Goal: Task Accomplishment & Management: Use online tool/utility

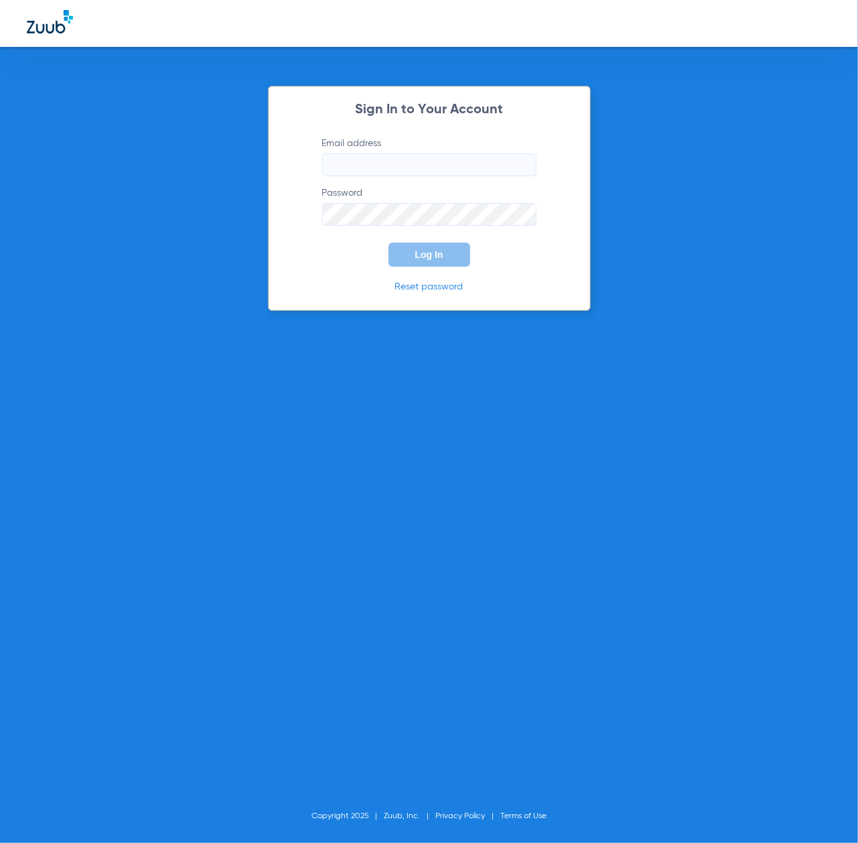
type input "[EMAIL_ADDRESS][DOMAIN_NAME]"
click at [419, 261] on button "Log In" at bounding box center [430, 255] width 82 height 24
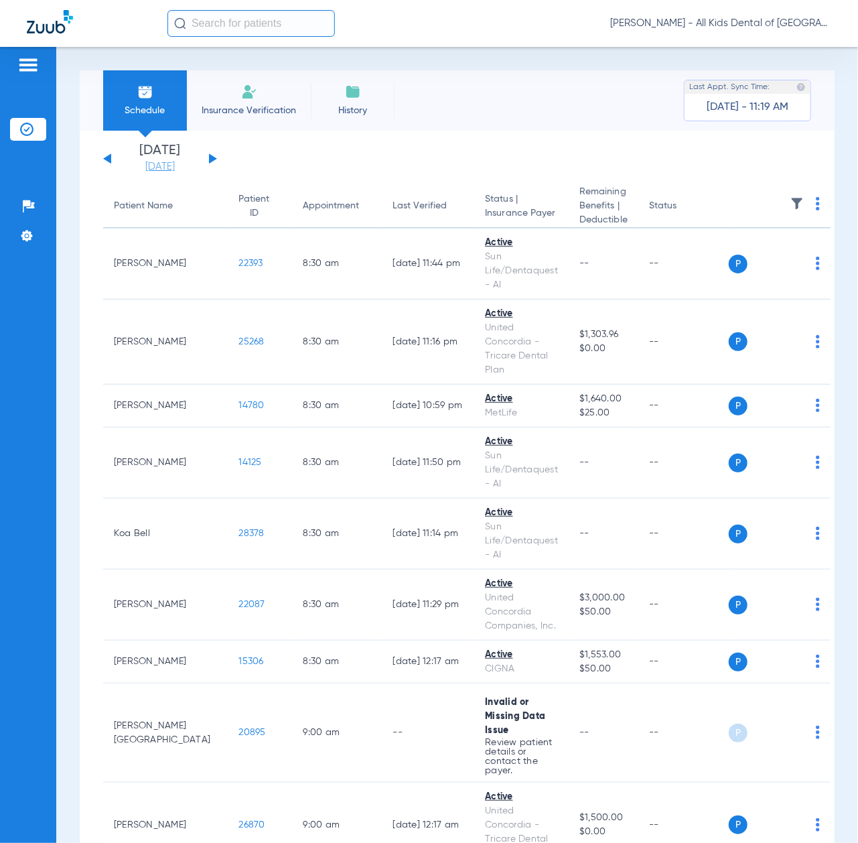
click at [149, 162] on link "[DATE]" at bounding box center [160, 166] width 80 height 13
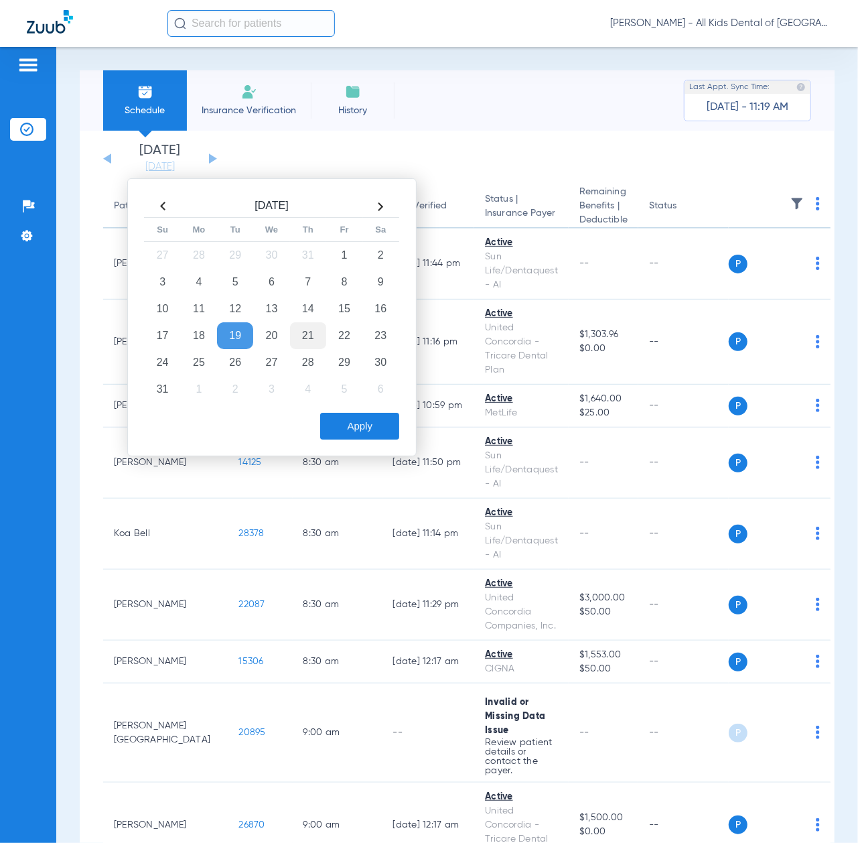
click at [308, 338] on td "21" at bounding box center [308, 335] width 36 height 27
click at [365, 427] on button "Apply" at bounding box center [359, 426] width 79 height 27
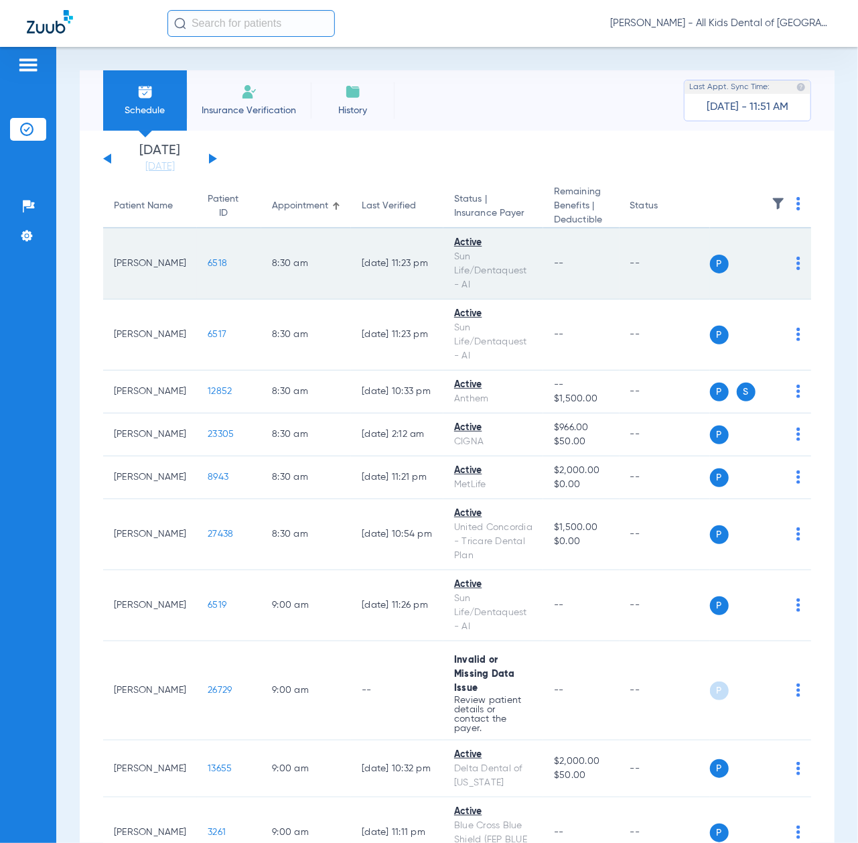
click at [208, 261] on span "6518" at bounding box center [217, 263] width 19 height 9
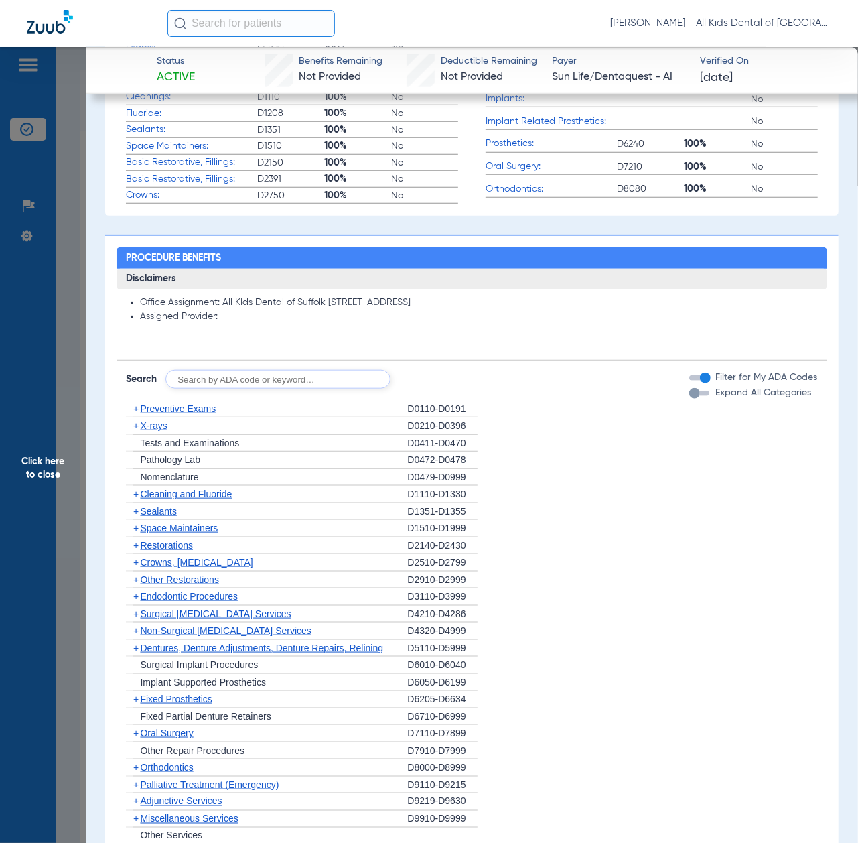
scroll to position [536, 0]
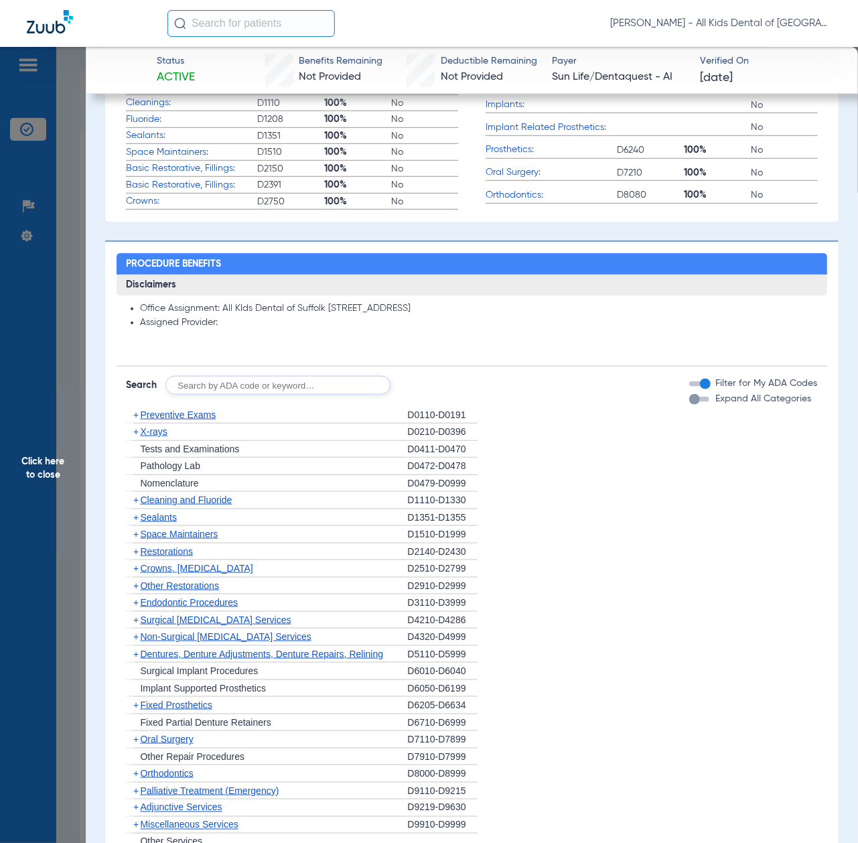
click at [330, 389] on input "text" at bounding box center [277, 385] width 225 height 19
paste input "D1206, D0330, D1351"
type input "D1206, D0330, D1351"
click button "Search" at bounding box center [440, 385] width 53 height 19
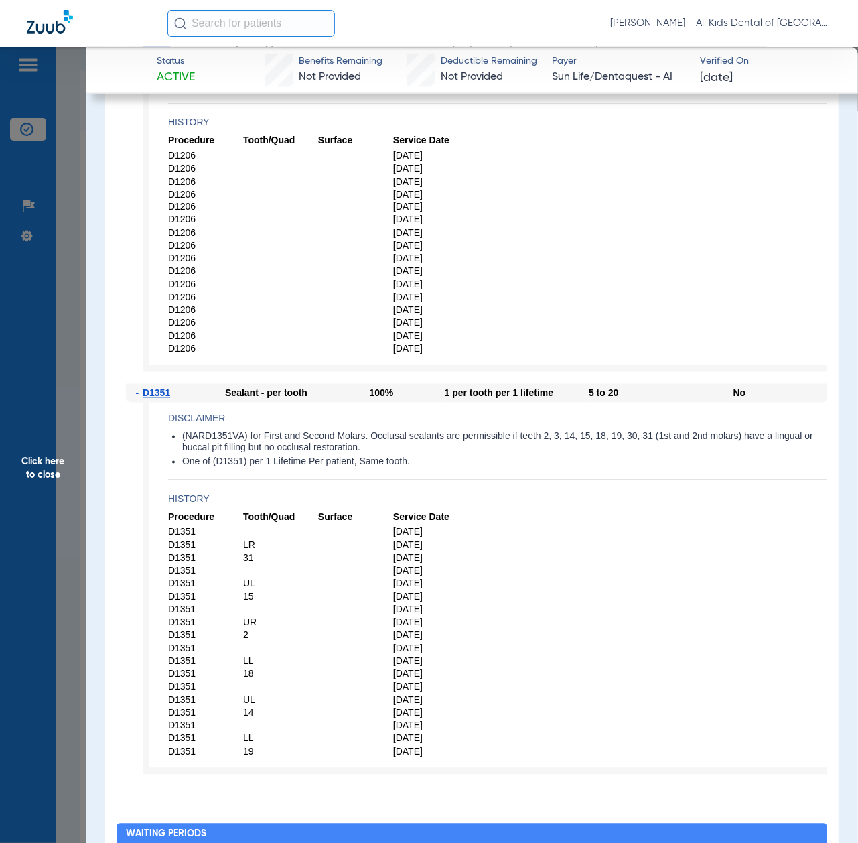
scroll to position [1161, 0]
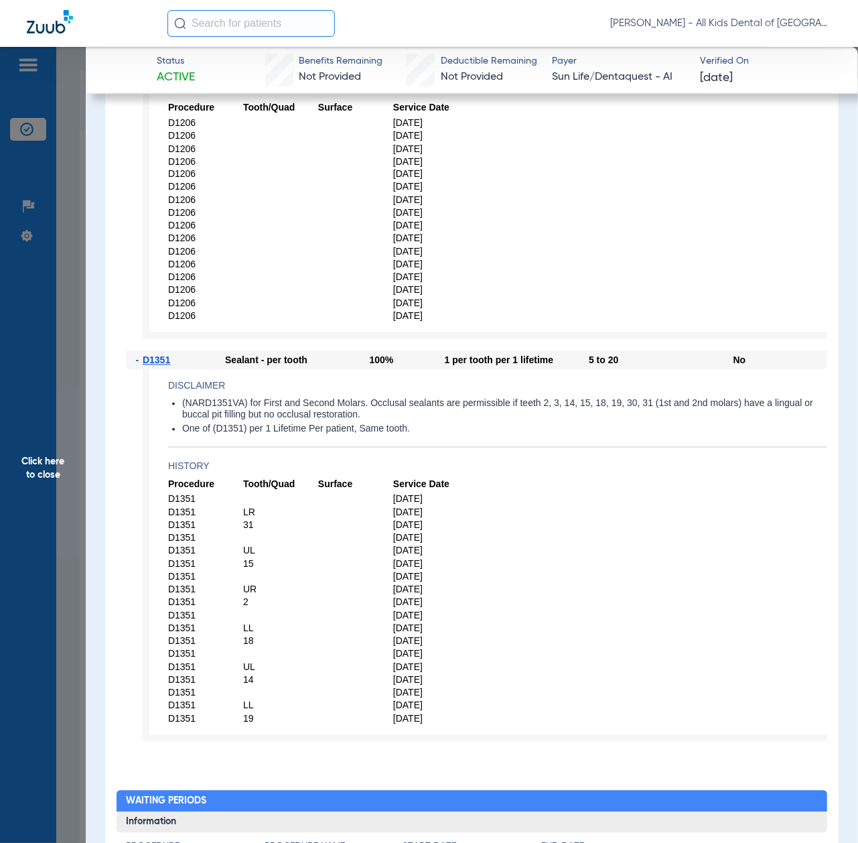
drag, startPoint x: 25, startPoint y: 483, endPoint x: 72, endPoint y: 486, distance: 47.0
click at [27, 483] on span "Click here to close" at bounding box center [43, 468] width 86 height 843
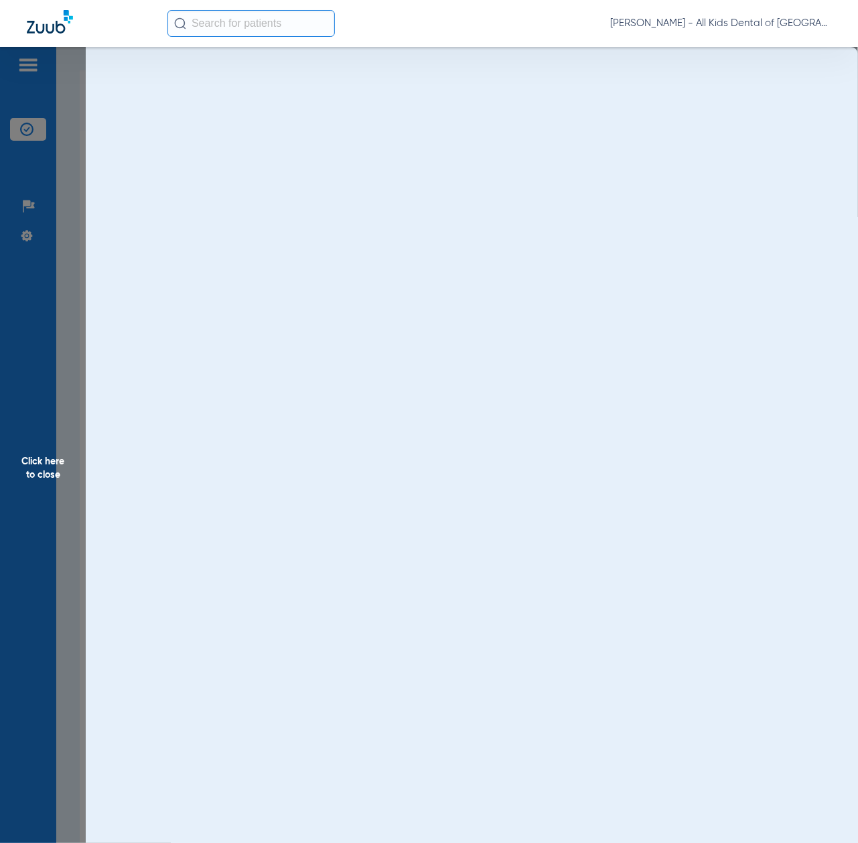
scroll to position [0, 0]
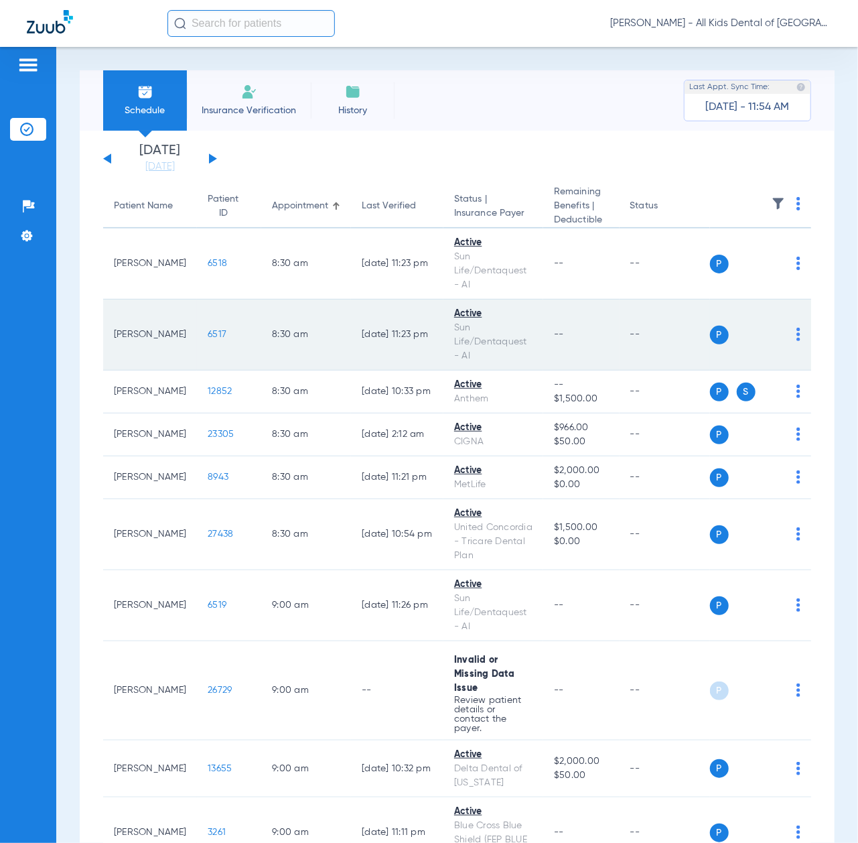
click at [208, 331] on span "6517" at bounding box center [217, 334] width 19 height 9
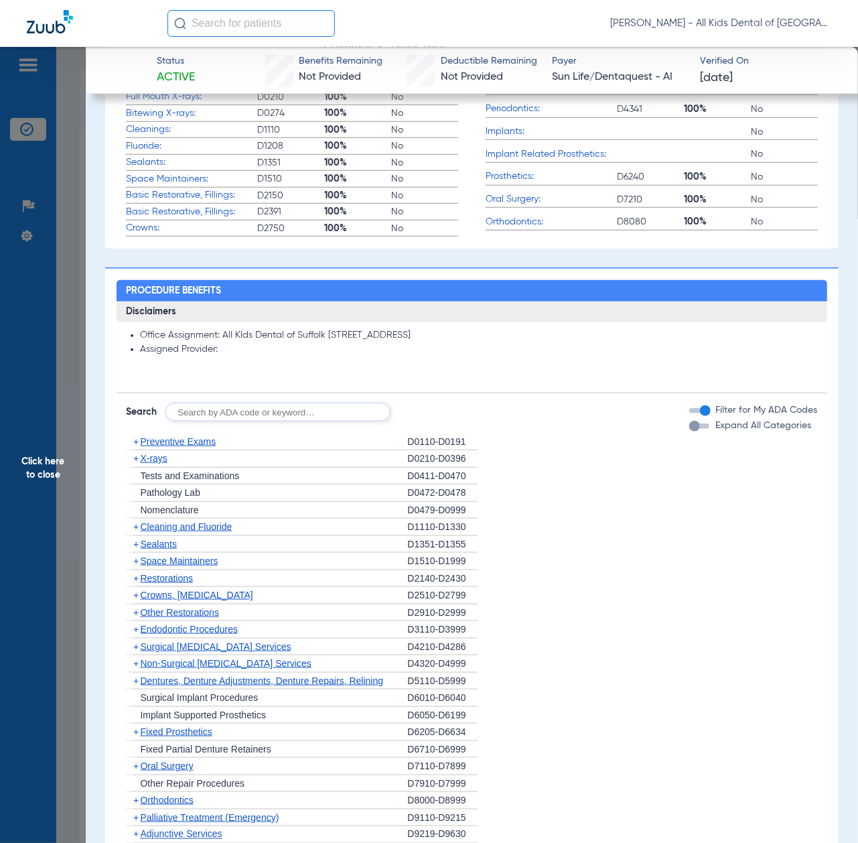
scroll to position [536, 0]
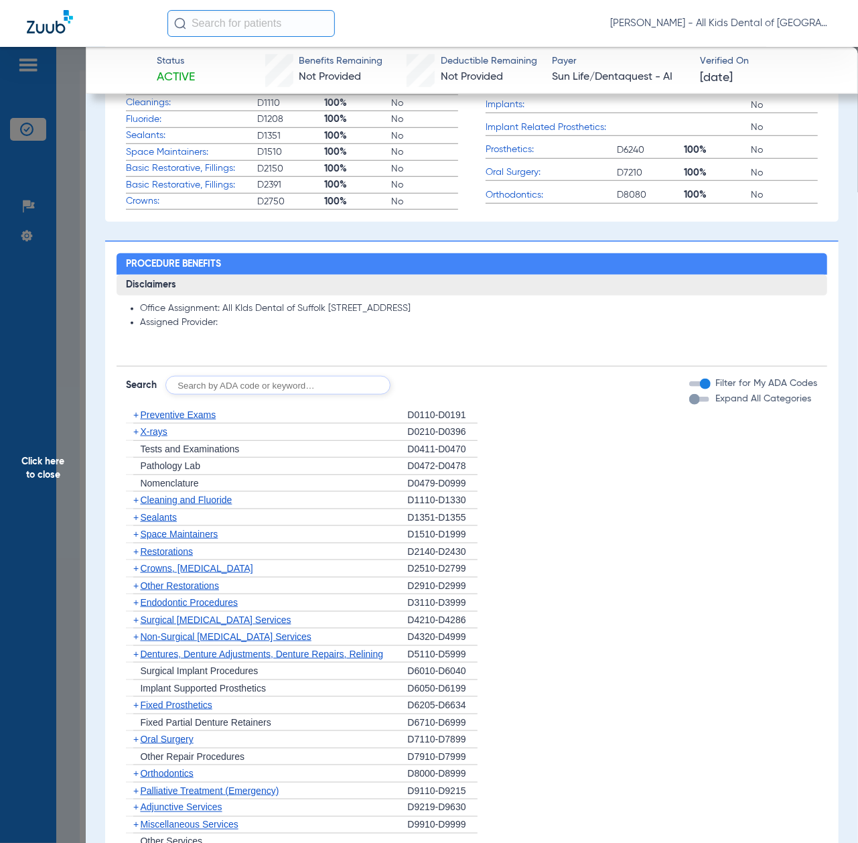
click at [267, 381] on input "text" at bounding box center [277, 385] width 225 height 19
paste input "D1206, D0330, D1351"
type input "D1206, D0330, D1351"
click button "Search" at bounding box center [440, 385] width 53 height 19
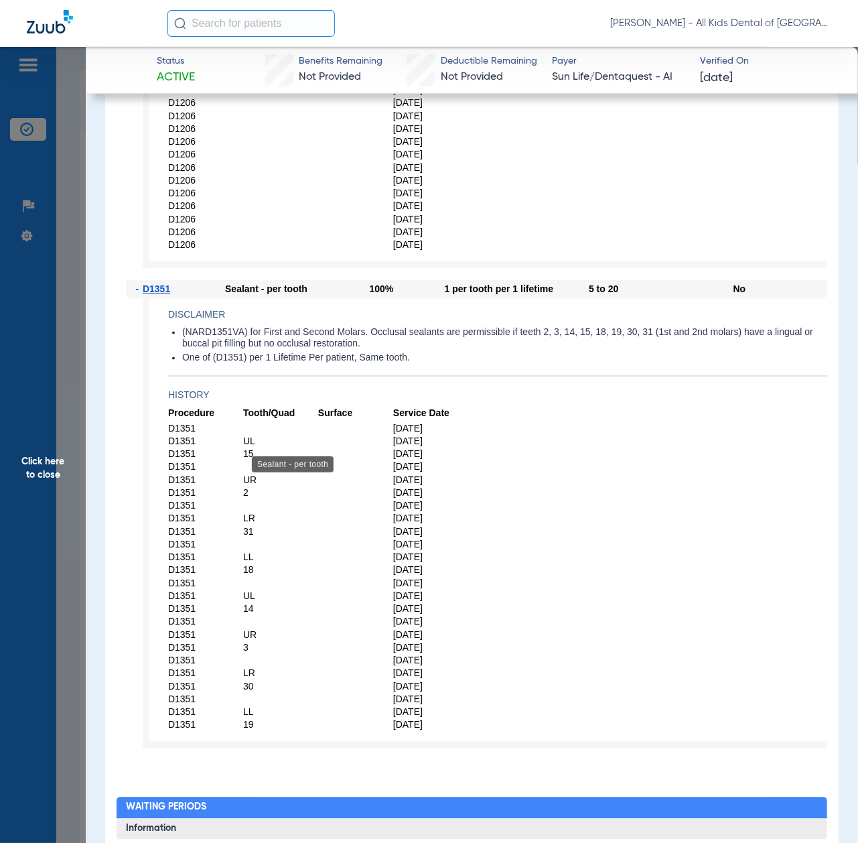
scroll to position [1250, 0]
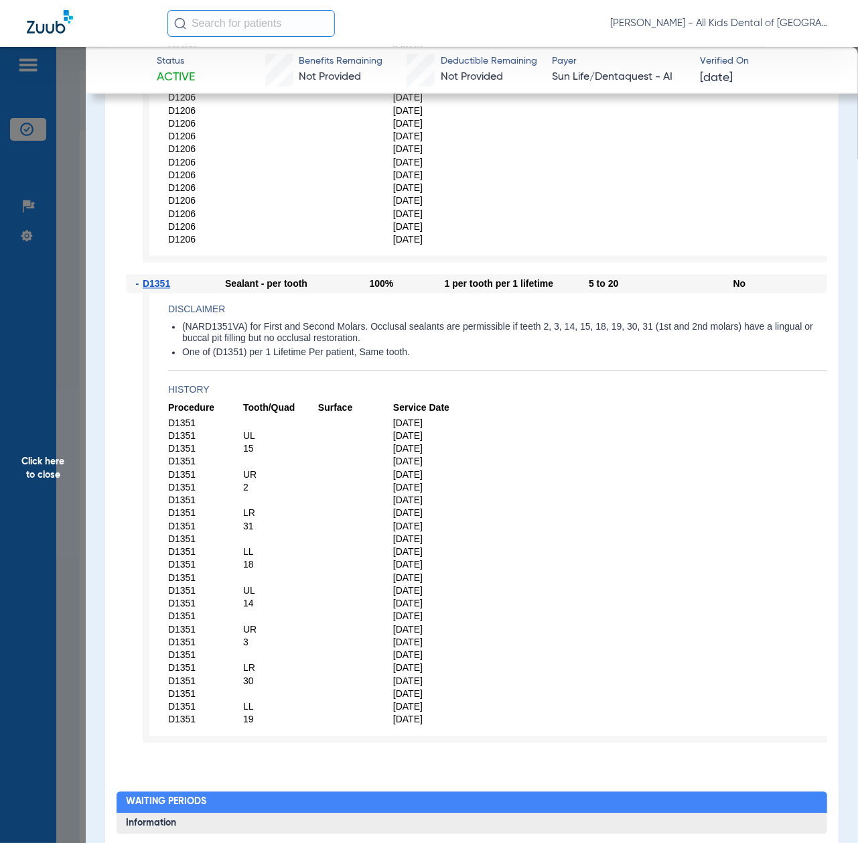
click at [50, 423] on span "Click here to close" at bounding box center [43, 468] width 86 height 843
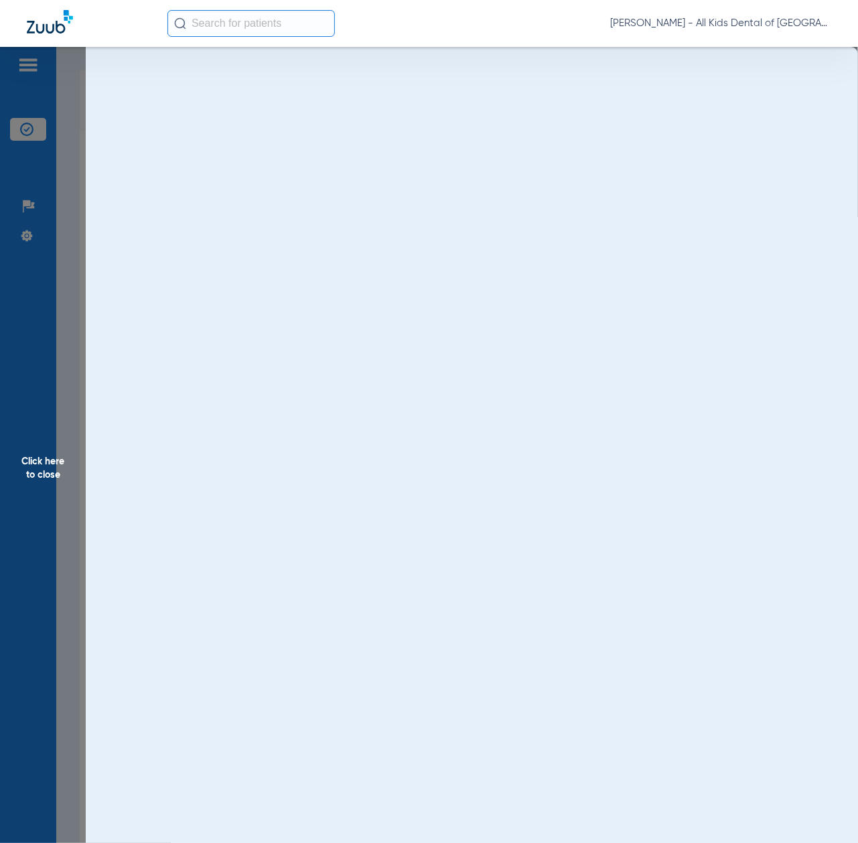
scroll to position [0, 0]
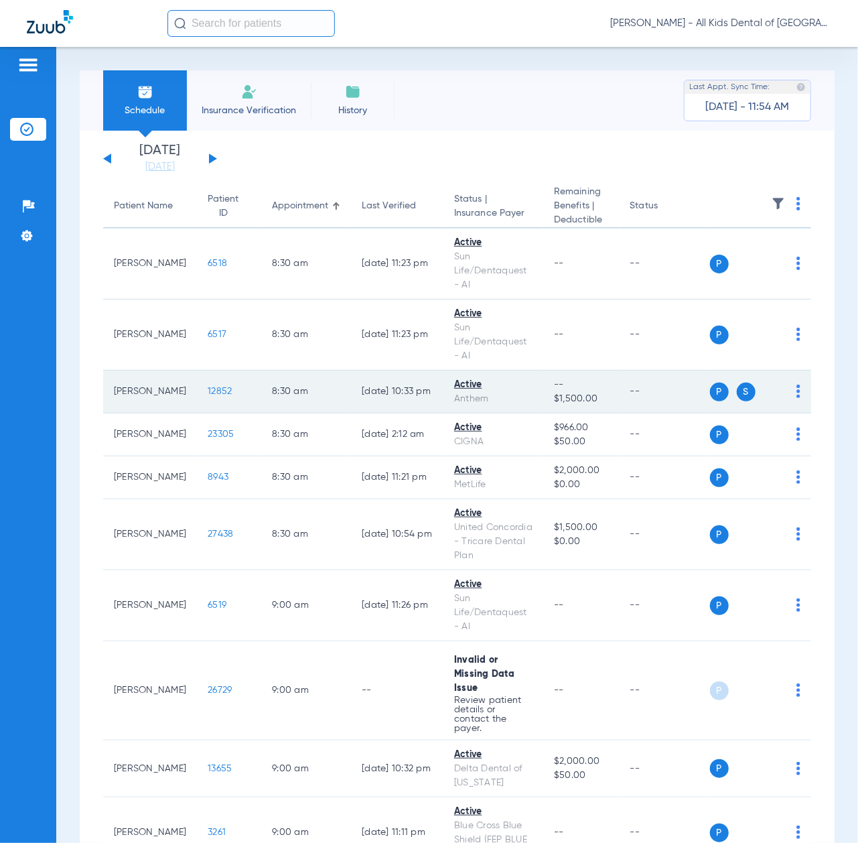
click at [208, 389] on span "12852" at bounding box center [220, 391] width 24 height 9
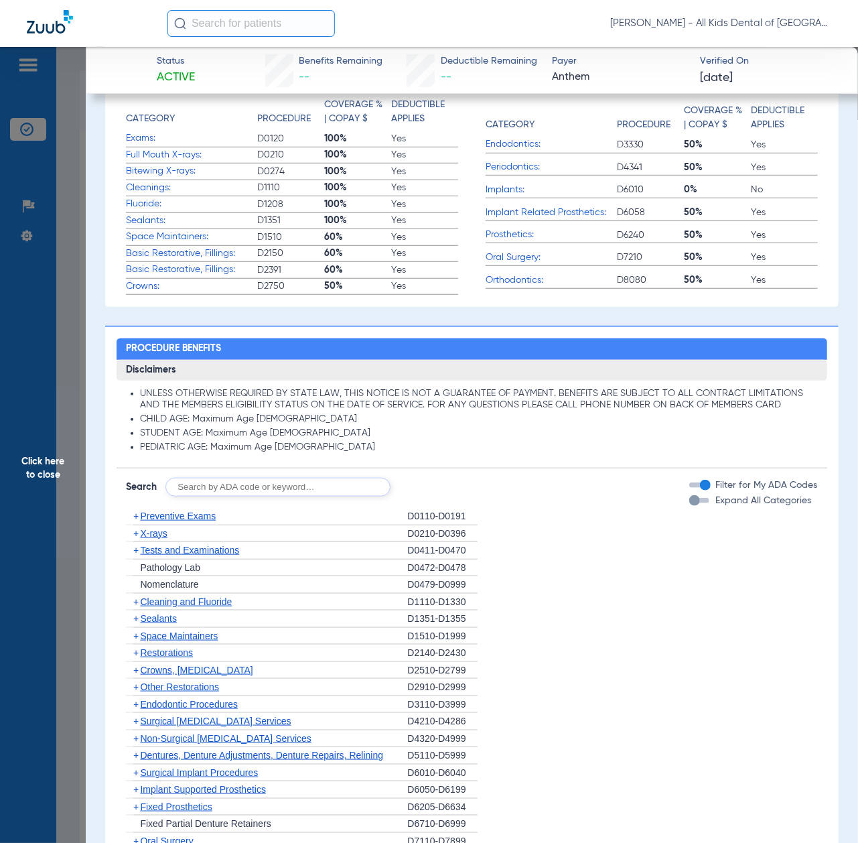
scroll to position [625, 0]
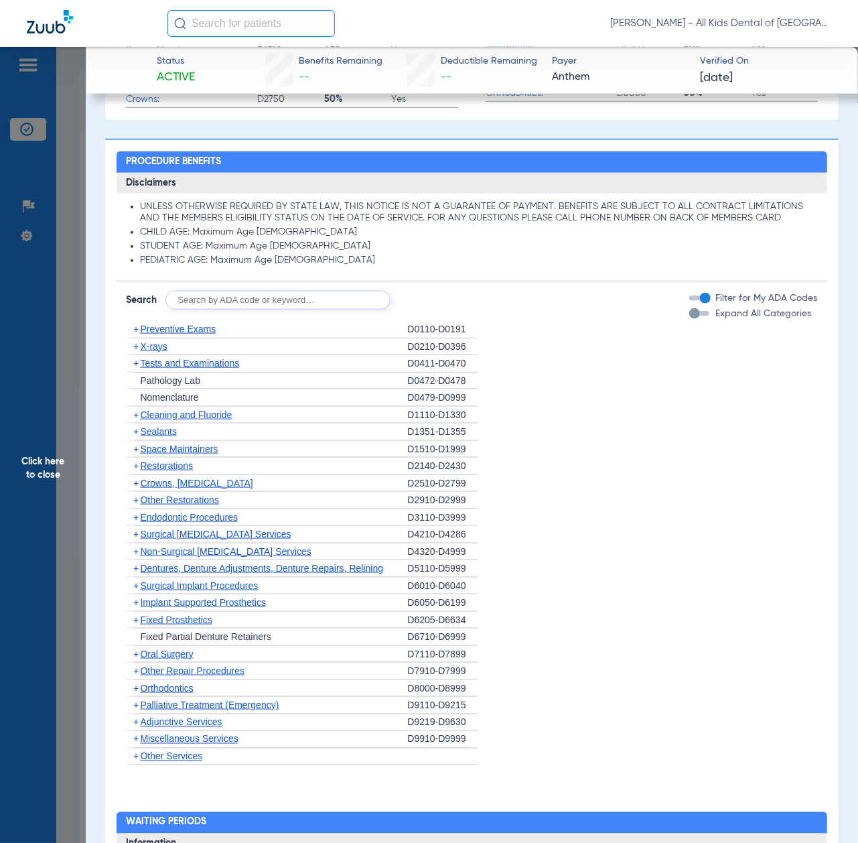
click at [218, 291] on input "text" at bounding box center [277, 300] width 225 height 19
paste input "D1206, D0330, D1351"
type input "D1206, D0330, D1351"
click button "Search" at bounding box center [440, 300] width 53 height 19
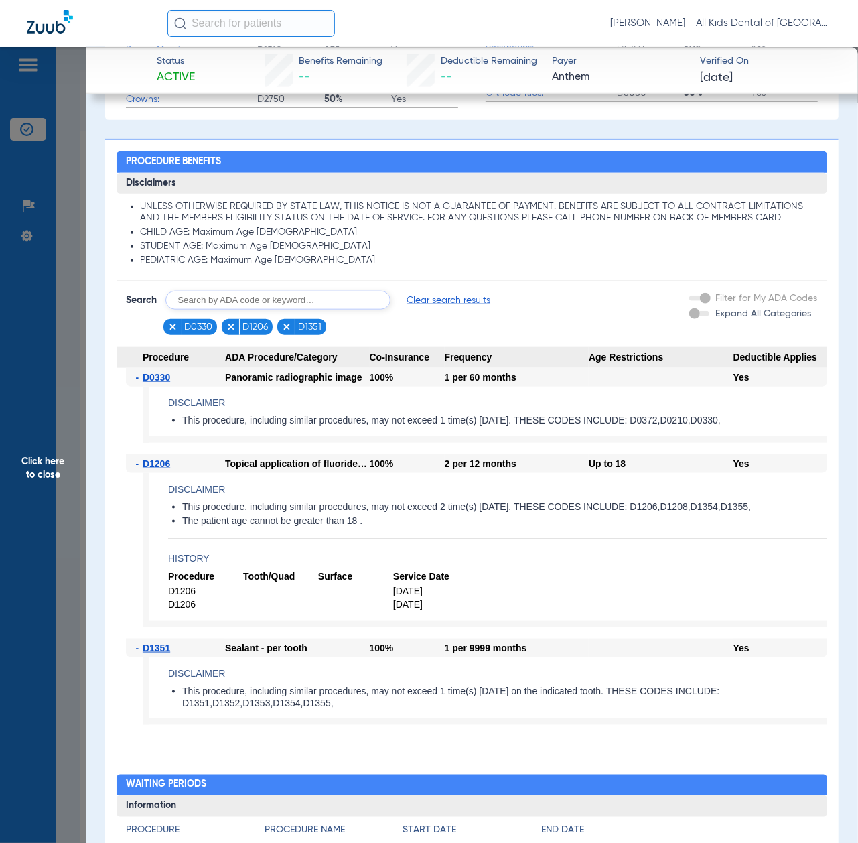
scroll to position [714, 0]
